Goal: Find specific page/section: Find specific page/section

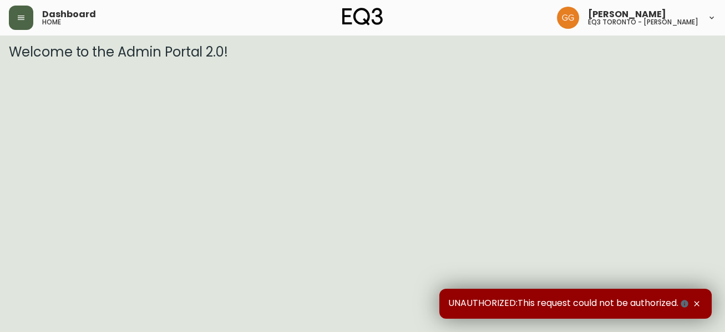
click at [15, 23] on button "button" at bounding box center [21, 18] width 24 height 24
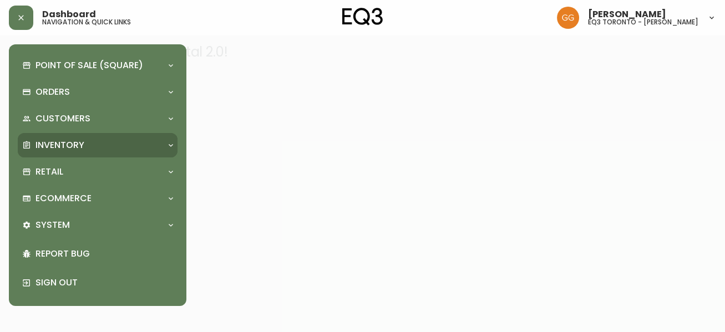
click at [65, 149] on p "Inventory" at bounding box center [59, 145] width 49 height 12
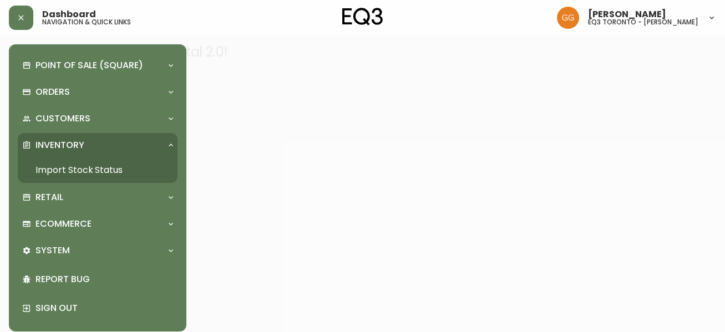
click at [83, 169] on link "Import Stock Status" at bounding box center [98, 170] width 160 height 26
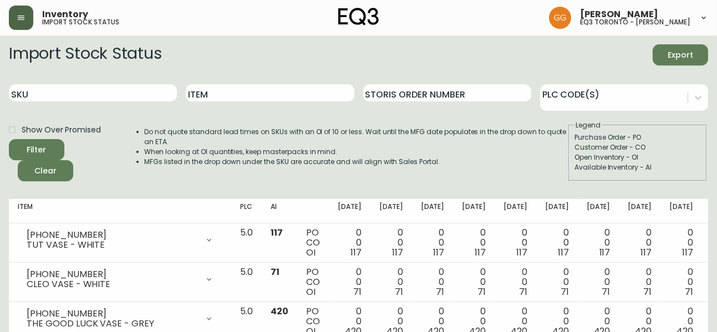
click at [18, 14] on icon "button" at bounding box center [21, 17] width 9 height 9
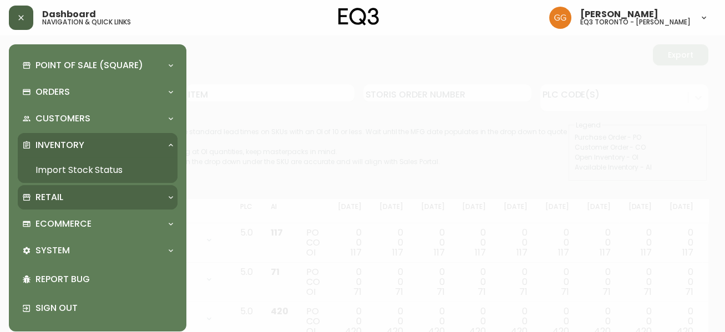
click at [59, 201] on p "Retail" at bounding box center [49, 197] width 28 height 12
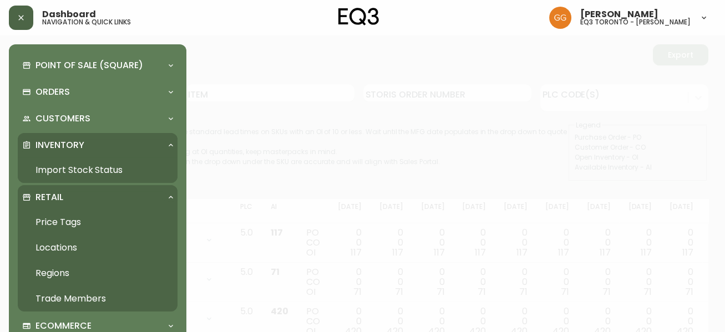
click at [60, 227] on link "Price Tags" at bounding box center [98, 223] width 160 height 26
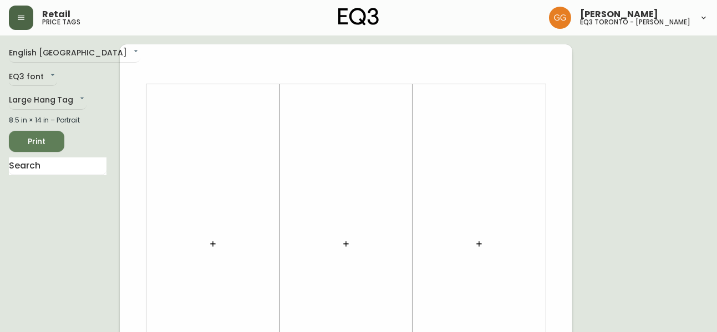
click at [209, 251] on button "button" at bounding box center [213, 244] width 22 height 22
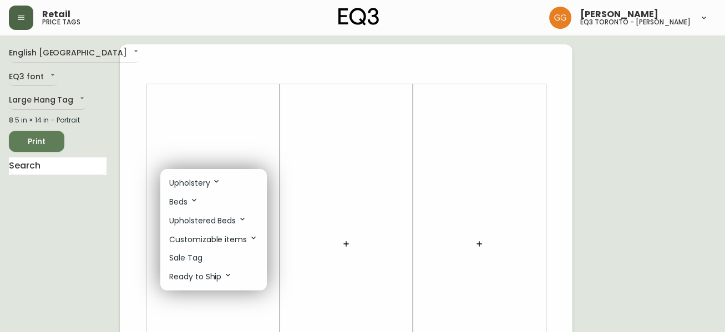
click at [228, 259] on li "Sale Tag" at bounding box center [213, 258] width 106 height 18
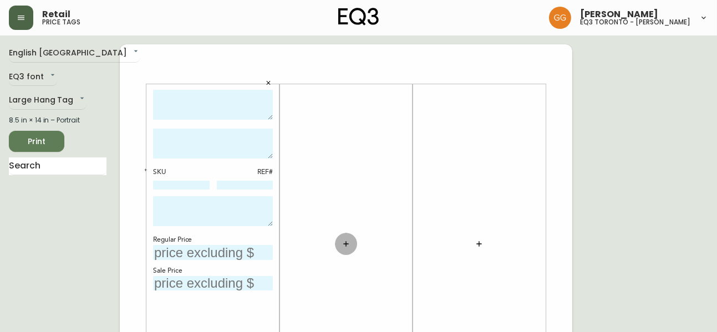
click at [342, 243] on icon "button" at bounding box center [346, 244] width 9 height 9
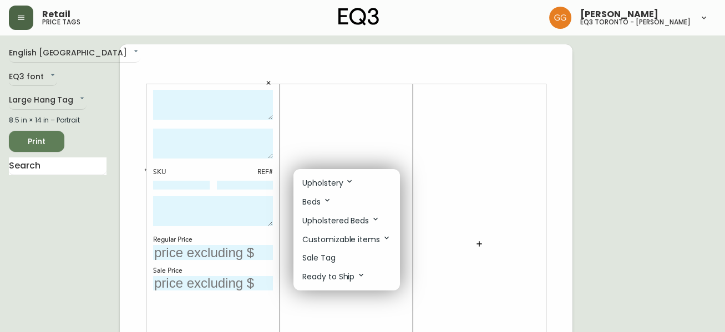
click at [344, 251] on li "Sale Tag" at bounding box center [346, 258] width 106 height 18
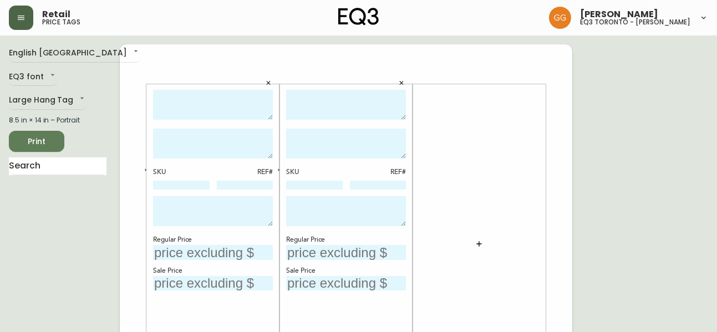
click at [268, 80] on icon "button" at bounding box center [268, 83] width 7 height 7
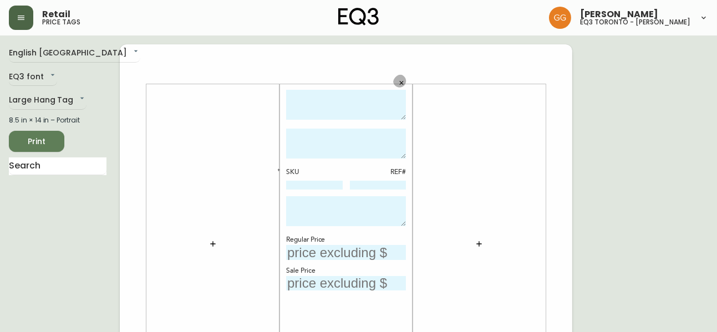
click at [404, 84] on icon "button" at bounding box center [401, 83] width 7 height 7
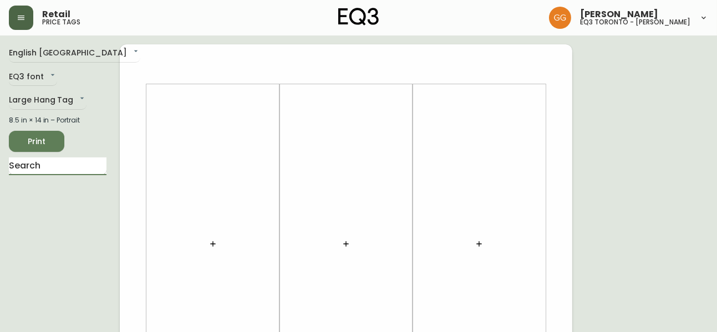
click at [32, 166] on input "text" at bounding box center [58, 166] width 98 height 18
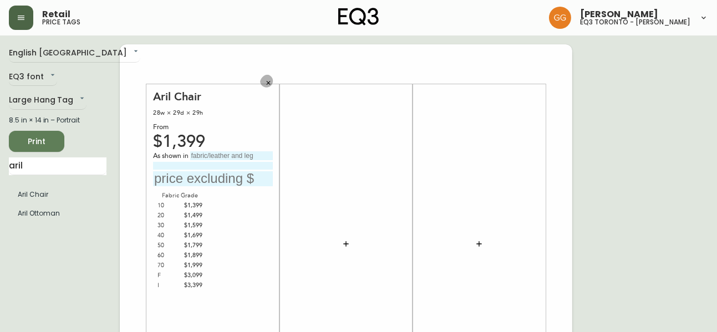
click at [272, 84] on button "button" at bounding box center [268, 83] width 17 height 17
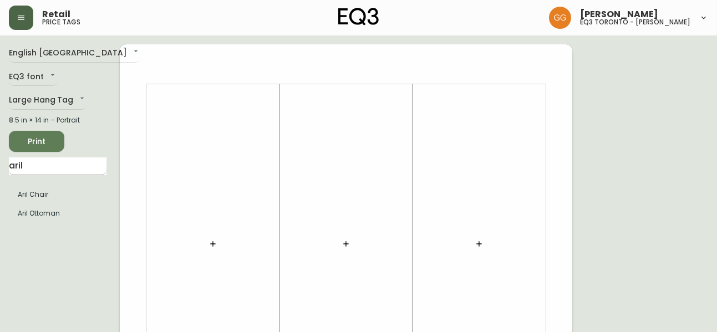
click at [54, 165] on input "aril" at bounding box center [58, 166] width 98 height 18
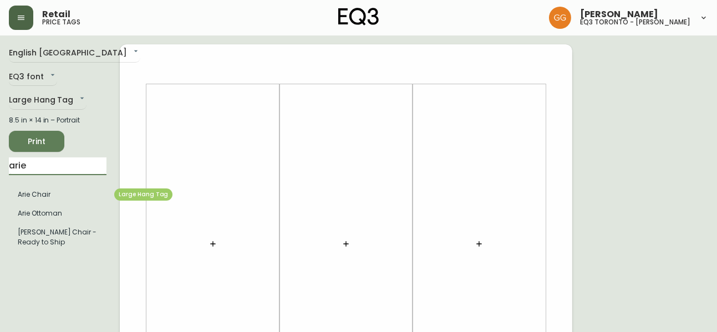
type input "arie"
